Goal: Find specific page/section: Find specific page/section

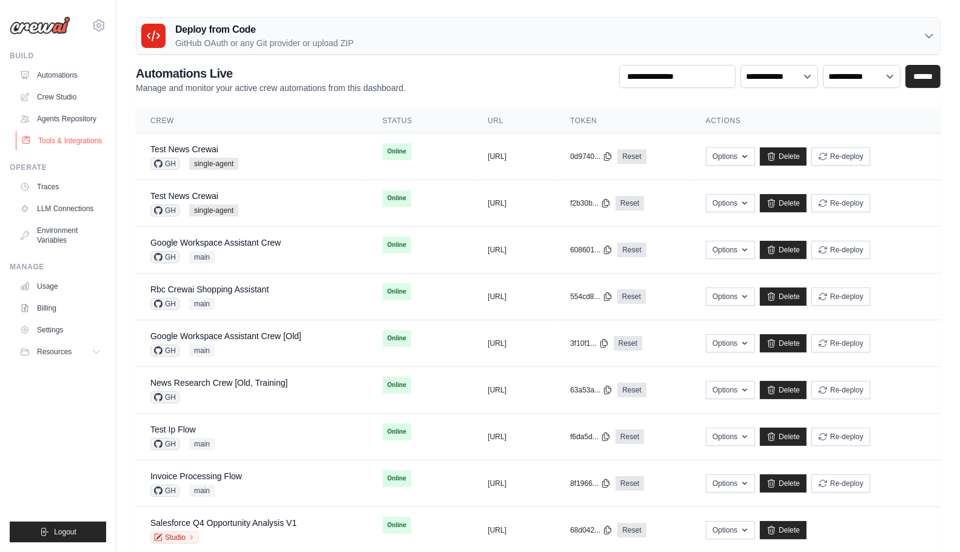
click at [67, 136] on link "Tools & Integrations" at bounding box center [62, 140] width 92 height 19
click at [82, 483] on ul "Build Automations Crew Studio Agents Repository Tools & Integrations" at bounding box center [58, 296] width 96 height 491
click at [261, 162] on div "Test News Crewai GH single-agent" at bounding box center [251, 156] width 203 height 27
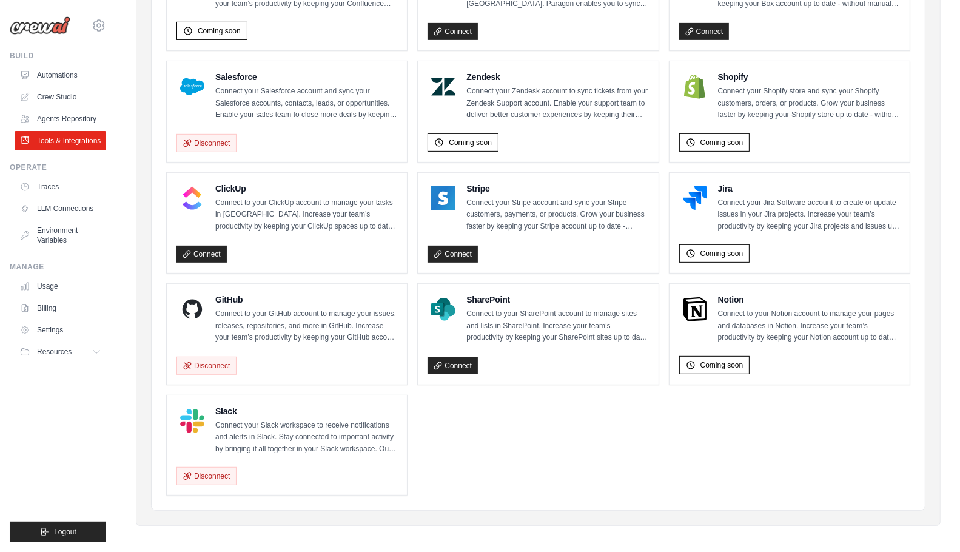
scroll to position [38, 0]
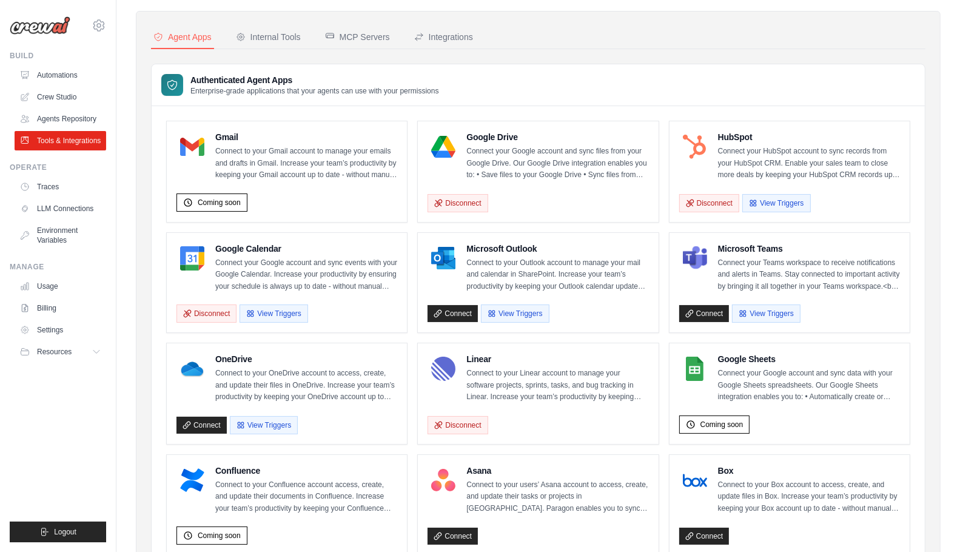
click at [136, 440] on div "Agent Apps Internal Tools MCP Servers Integrations Authenticated Agent Apps Ent…" at bounding box center [538, 520] width 804 height 1019
